Goal: Navigation & Orientation: Find specific page/section

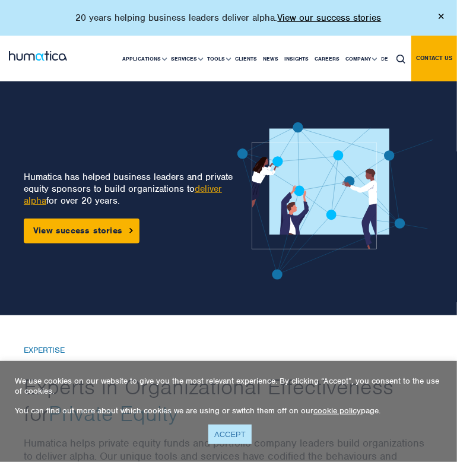
click at [231, 435] on link "ACCEPT" at bounding box center [229, 434] width 43 height 20
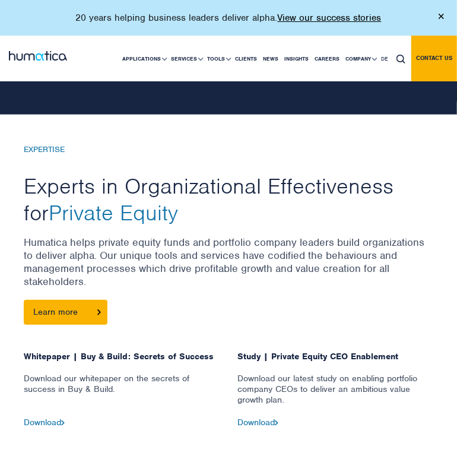
scroll to position [201, 0]
click at [249, 55] on link "Clients" at bounding box center [246, 58] width 28 height 45
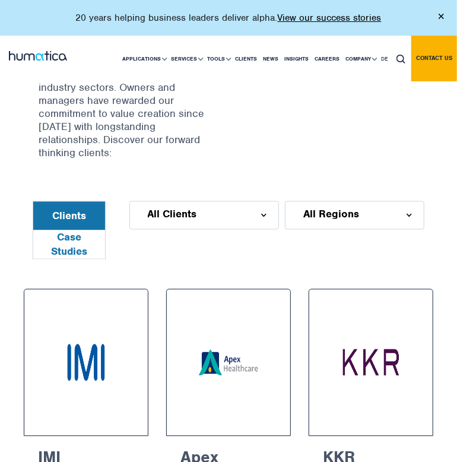
scroll to position [761, 0]
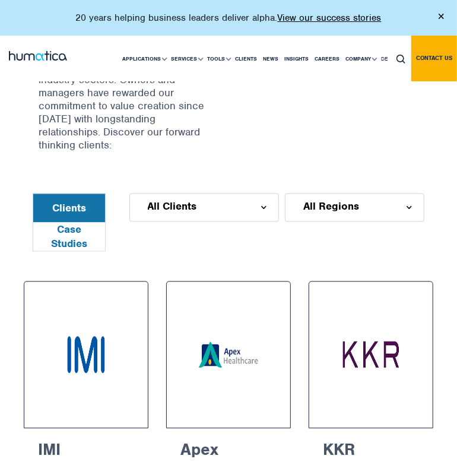
click at [214, 193] on div "All Clients" at bounding box center [204, 207] width 150 height 28
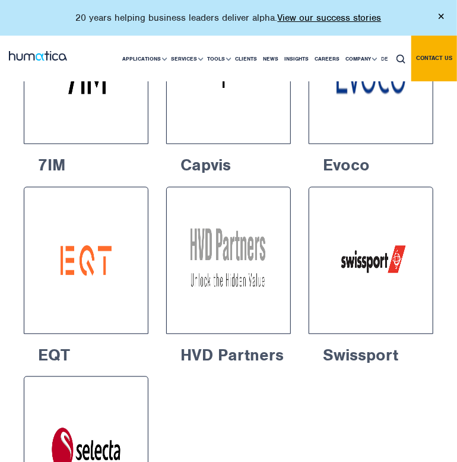
scroll to position [2301, 0]
